Goal: Navigation & Orientation: Go to known website

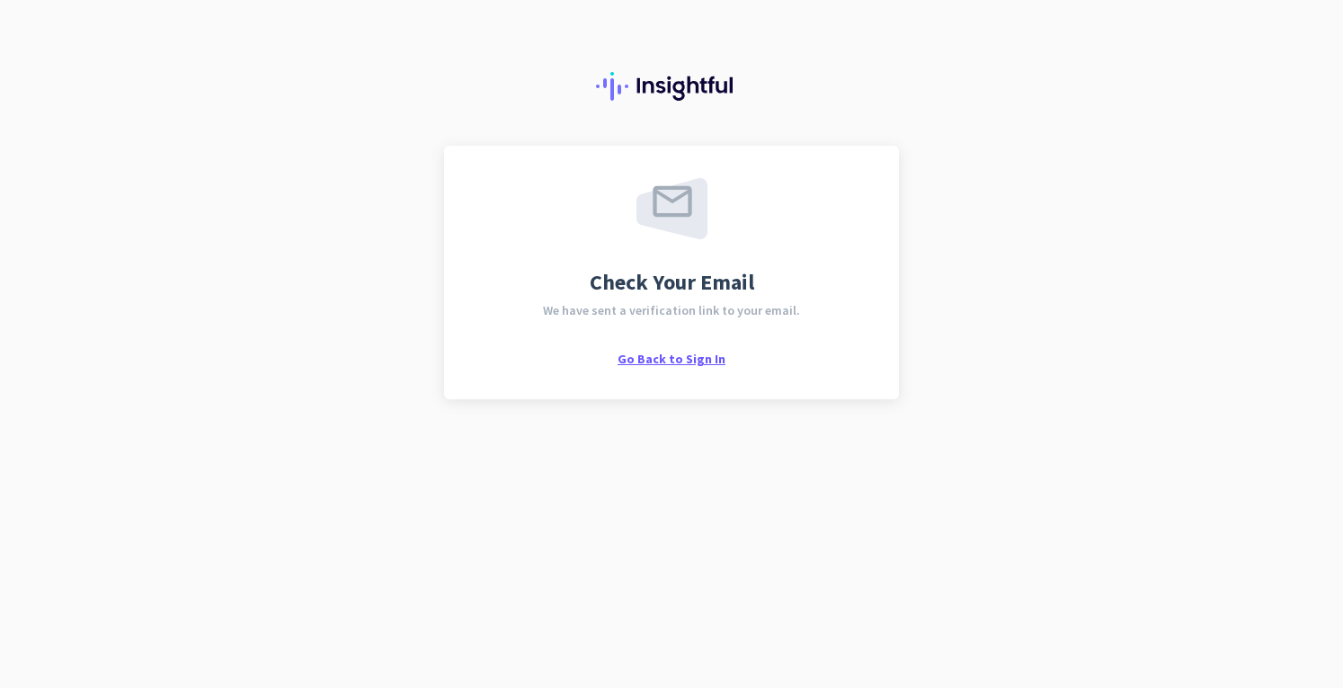
click at [679, 362] on span "Go Back to Sign In" at bounding box center [672, 359] width 108 height 16
click at [651, 347] on div "Check Your Email We have sent a verification link to your email. Go Back to Sig…" at bounding box center [671, 272] width 390 height 189
click at [653, 352] on span "Go Back to Sign In" at bounding box center [672, 359] width 108 height 16
